Goal: Information Seeking & Learning: Learn about a topic

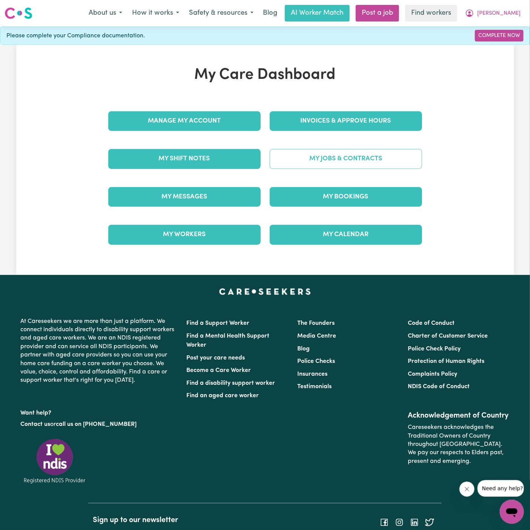
click at [381, 159] on link "My Jobs & Contracts" at bounding box center [346, 159] width 152 height 20
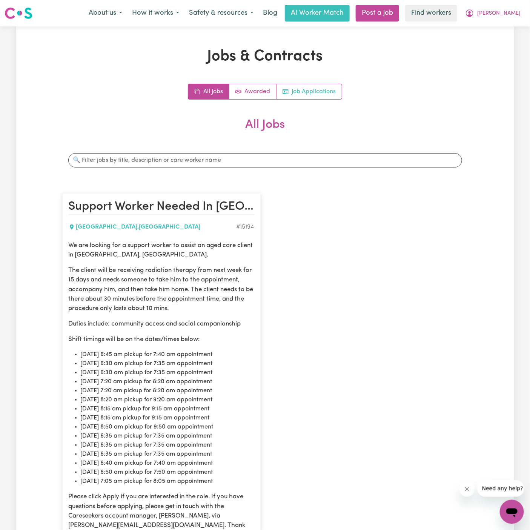
click at [328, 86] on link "Job Applications" at bounding box center [308, 91] width 65 height 15
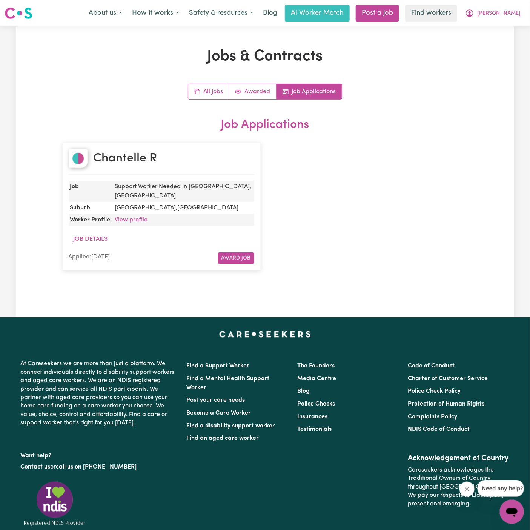
click at [158, 159] on div "Chantelle R" at bounding box center [162, 162] width 186 height 26
copy h2 "Chantelle R"
click at [158, 101] on div "All Jobs Awarded Job Applications Job Applications Chantelle R Job Support Work…" at bounding box center [265, 181] width 406 height 194
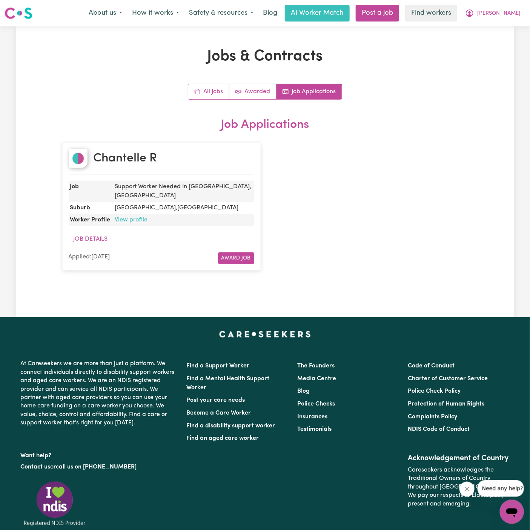
click at [140, 217] on link "View profile" at bounding box center [131, 220] width 33 height 6
click at [348, 198] on div "Chantelle R Job Support Worker Needed In Winston Hills, NSW Suburb WINSTON HILL…" at bounding box center [265, 206] width 415 height 143
click at [510, 14] on span "[PERSON_NAME]" at bounding box center [498, 13] width 43 height 8
click at [504, 45] on link "Logout" at bounding box center [495, 43] width 60 height 14
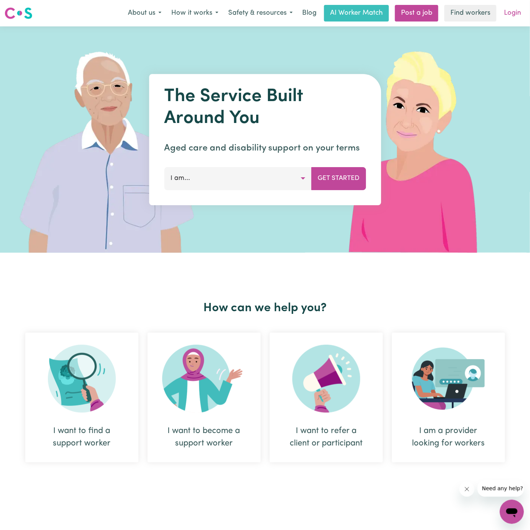
click at [517, 16] on link "Login" at bounding box center [512, 13] width 26 height 17
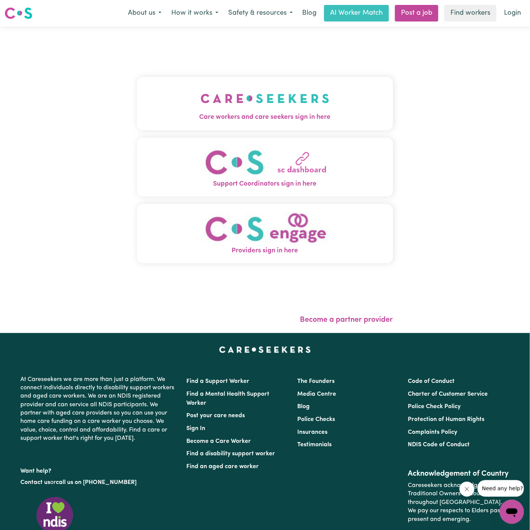
click at [266, 91] on img "Care workers and care seekers sign in here" at bounding box center [265, 98] width 129 height 28
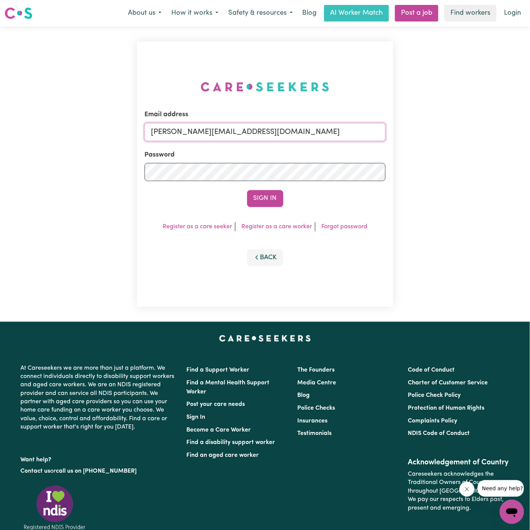
click at [279, 130] on input "dyan@careseekers.com.au" at bounding box center [264, 132] width 241 height 18
drag, startPoint x: 190, startPoint y: 130, endPoint x: 414, endPoint y: 136, distance: 224.8
click at [414, 136] on div "Email address superuser~hsgill1336719@gmail.com Password Sign In Register as a …" at bounding box center [265, 173] width 530 height 295
type input "superuser~DarylRichardsonLifeful@careseekers.com.au"
click at [270, 199] on button "Sign In" at bounding box center [265, 198] width 36 height 17
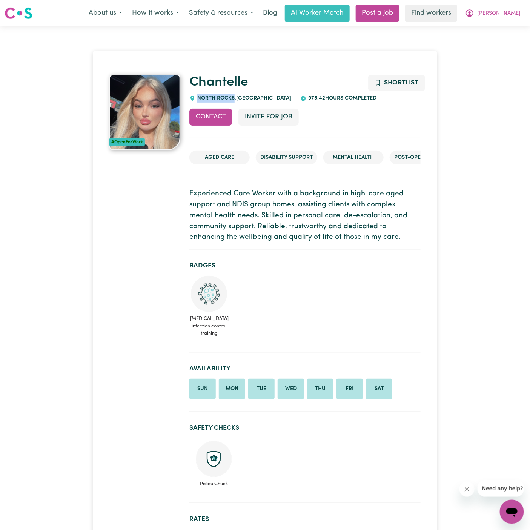
drag, startPoint x: 234, startPoint y: 98, endPoint x: 197, endPoint y: 95, distance: 36.7
click at [197, 95] on div "NORTH ROCKS , New South Wales" at bounding box center [240, 98] width 102 height 8
copy span "NORTH ROCKS"
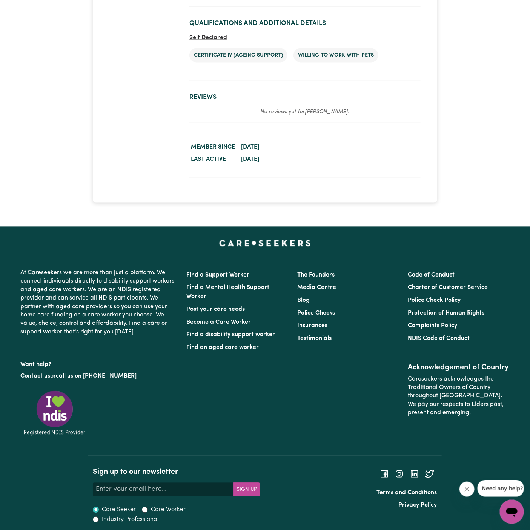
scroll to position [1492, 0]
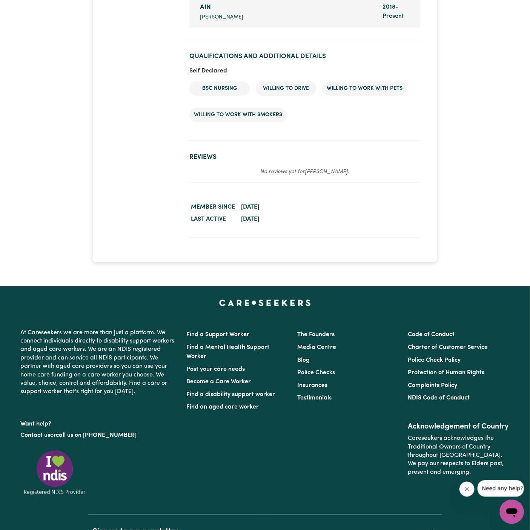
scroll to position [1154, 0]
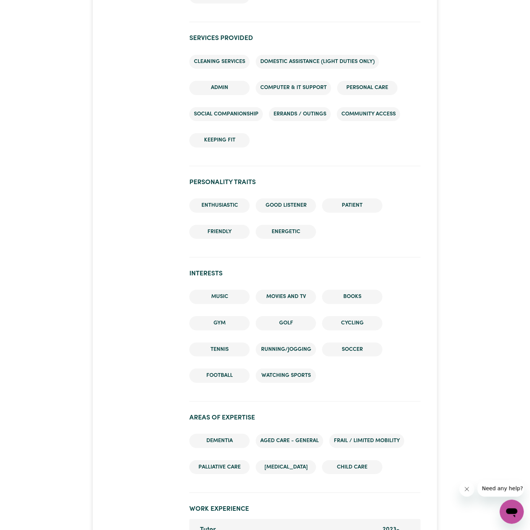
scroll to position [1008, 0]
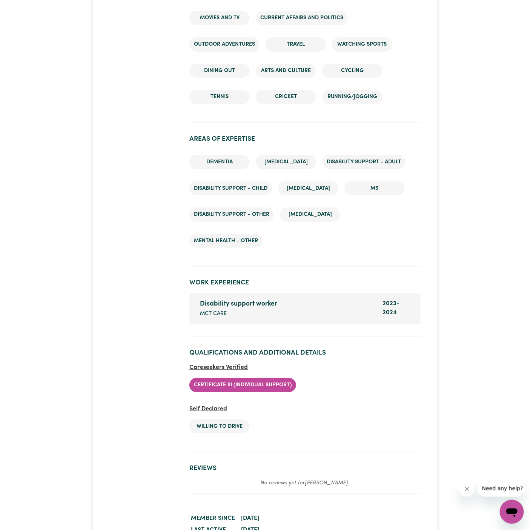
scroll to position [1163, 0]
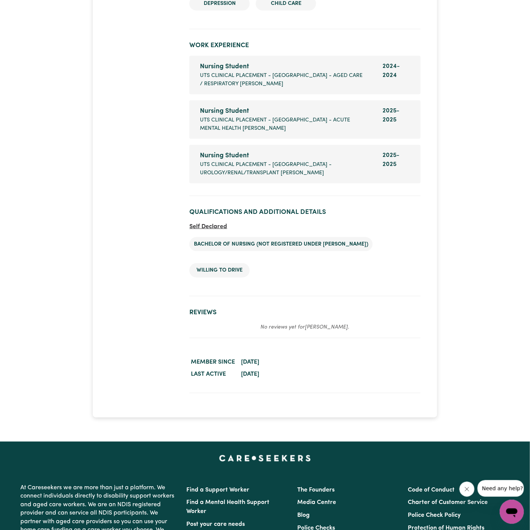
scroll to position [1383, 0]
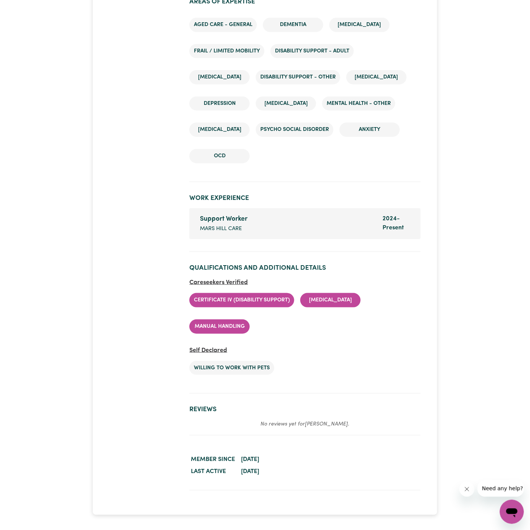
scroll to position [1254, 0]
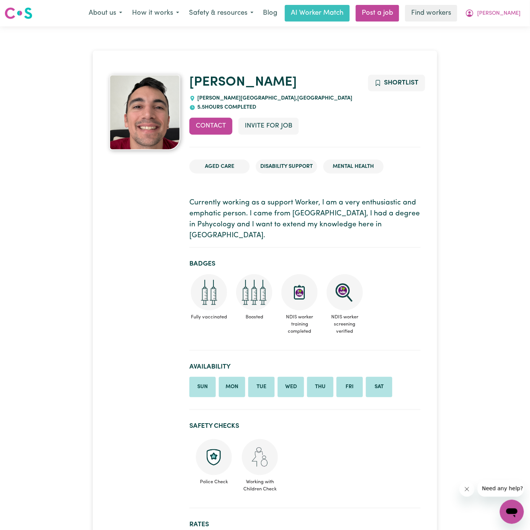
click at [228, 475] on span "Police Check" at bounding box center [213, 480] width 37 height 10
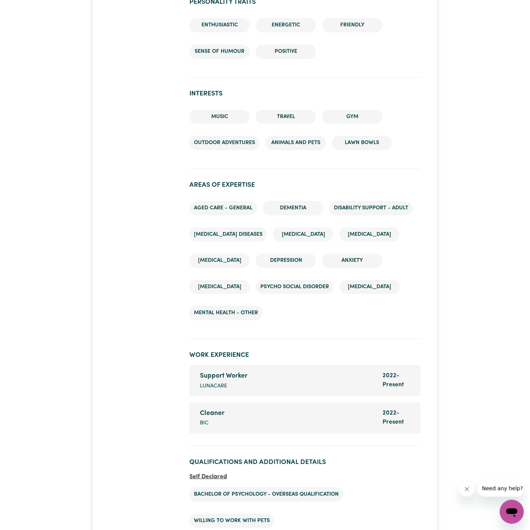
scroll to position [1065, 0]
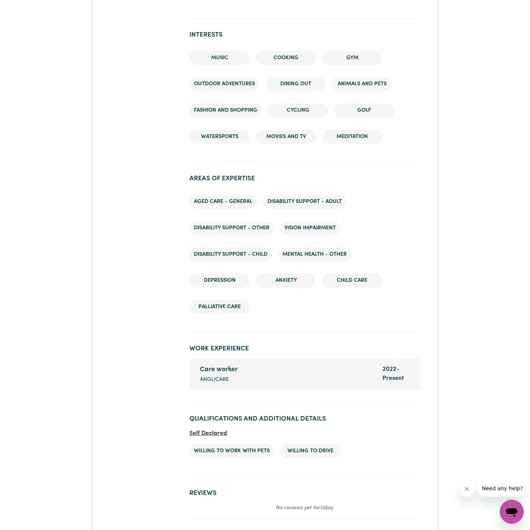
scroll to position [1101, 0]
